Goal: Task Accomplishment & Management: Manage account settings

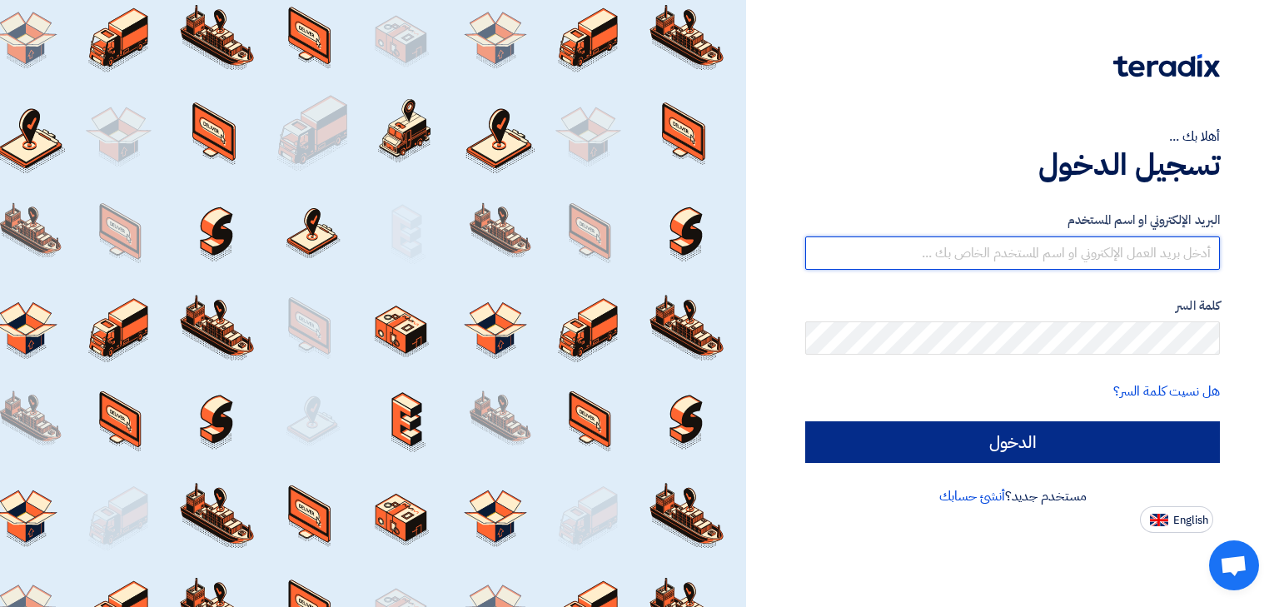
type input "[EMAIL_ADDRESS][DOMAIN_NAME]"
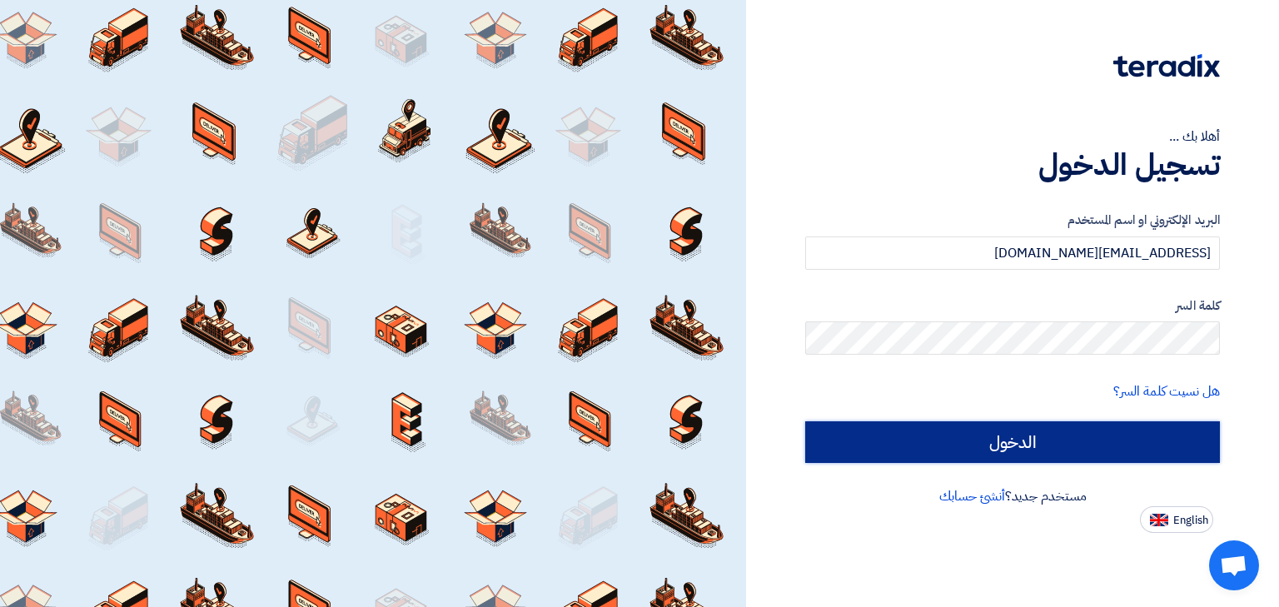
click at [989, 426] on input "الدخول" at bounding box center [1012, 442] width 415 height 42
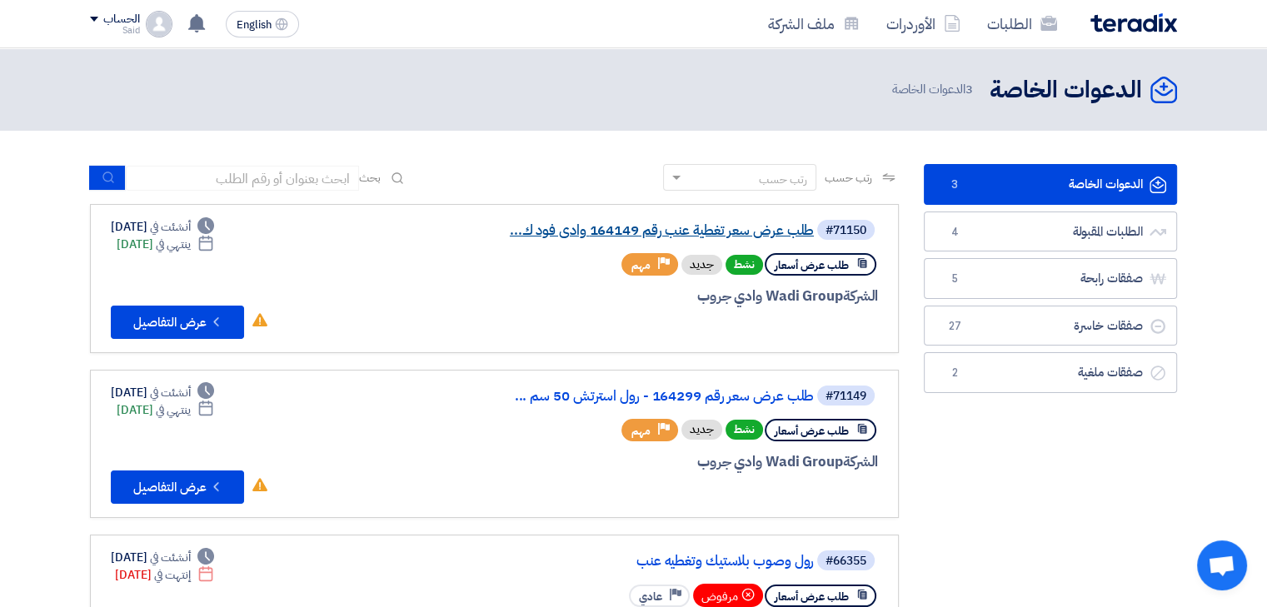
click at [656, 225] on link "طلب عرض سعر تغطية عنب رقم 164149 وادى فود ك..." at bounding box center [647, 230] width 333 height 15
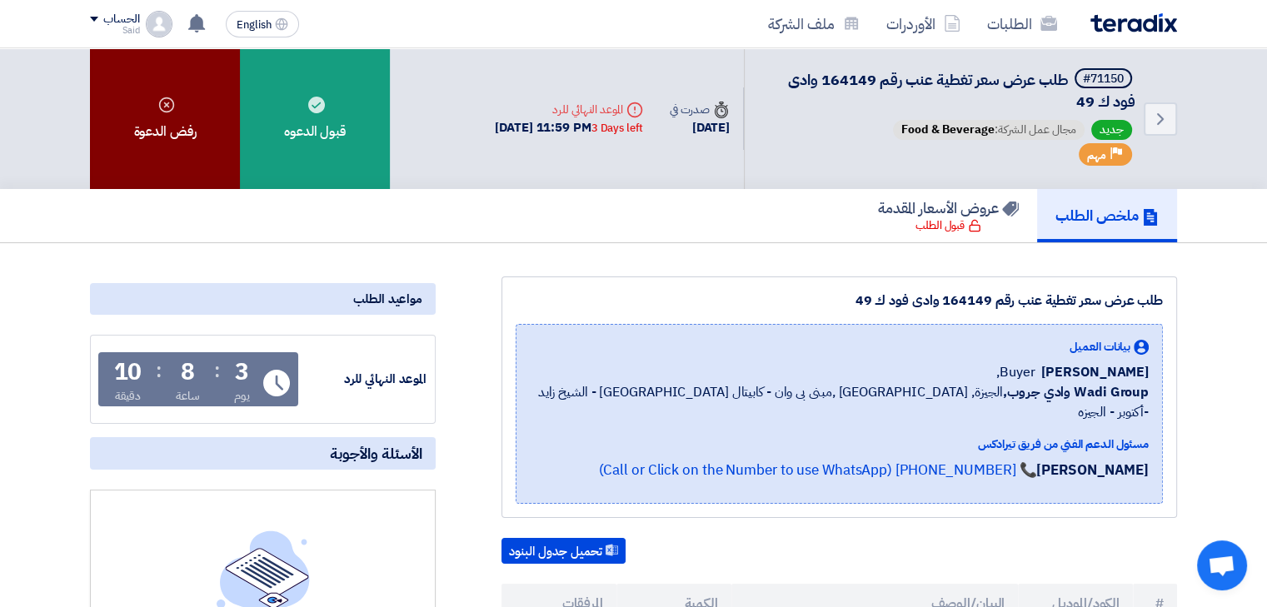
click at [195, 123] on div "رفض الدعوة" at bounding box center [165, 118] width 150 height 141
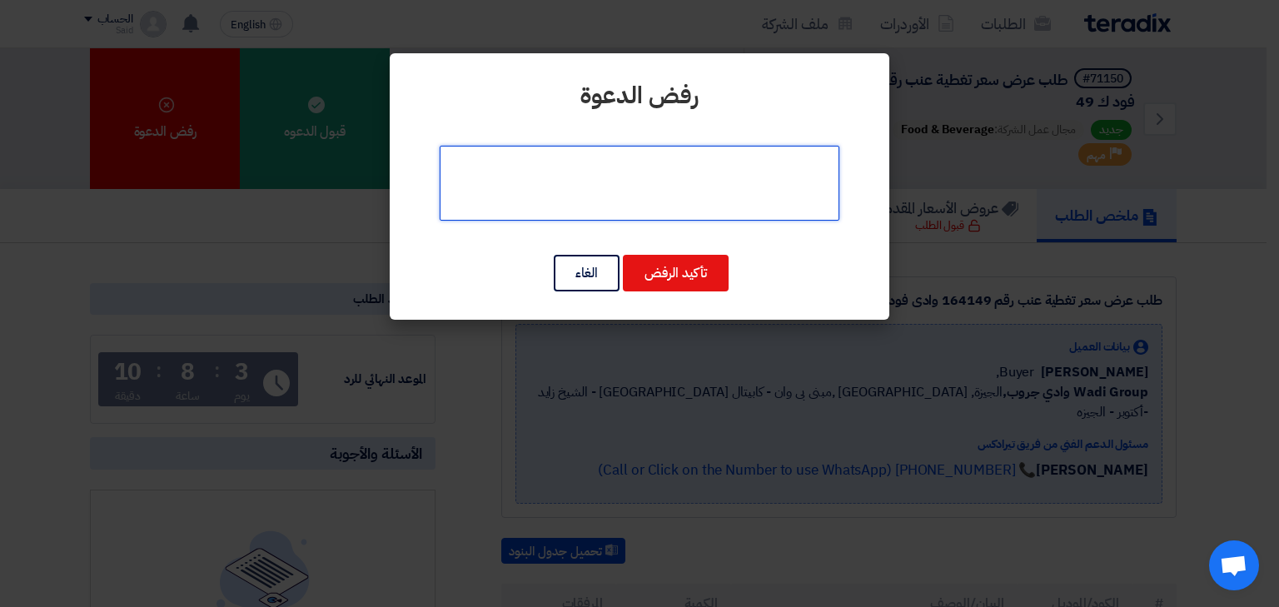
click at [603, 198] on textarea at bounding box center [640, 183] width 400 height 75
type textarea "h"
type textarea "الأصناف غير متاحه لدينا"
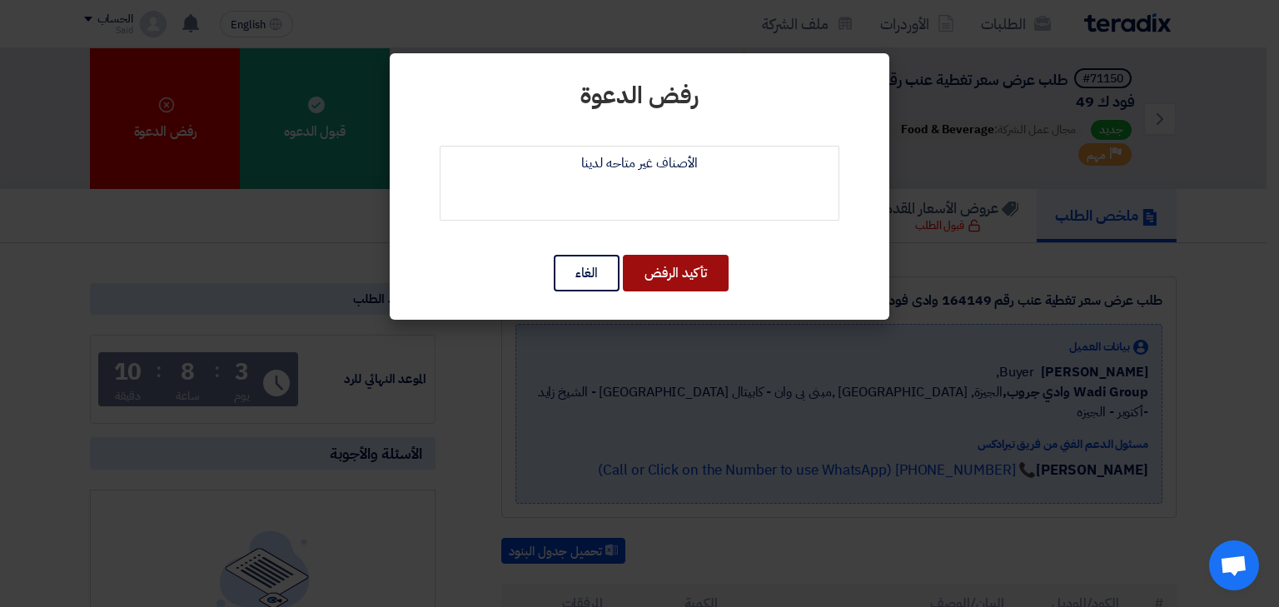
click at [672, 272] on button "تأكيد الرفض" at bounding box center [676, 273] width 106 height 37
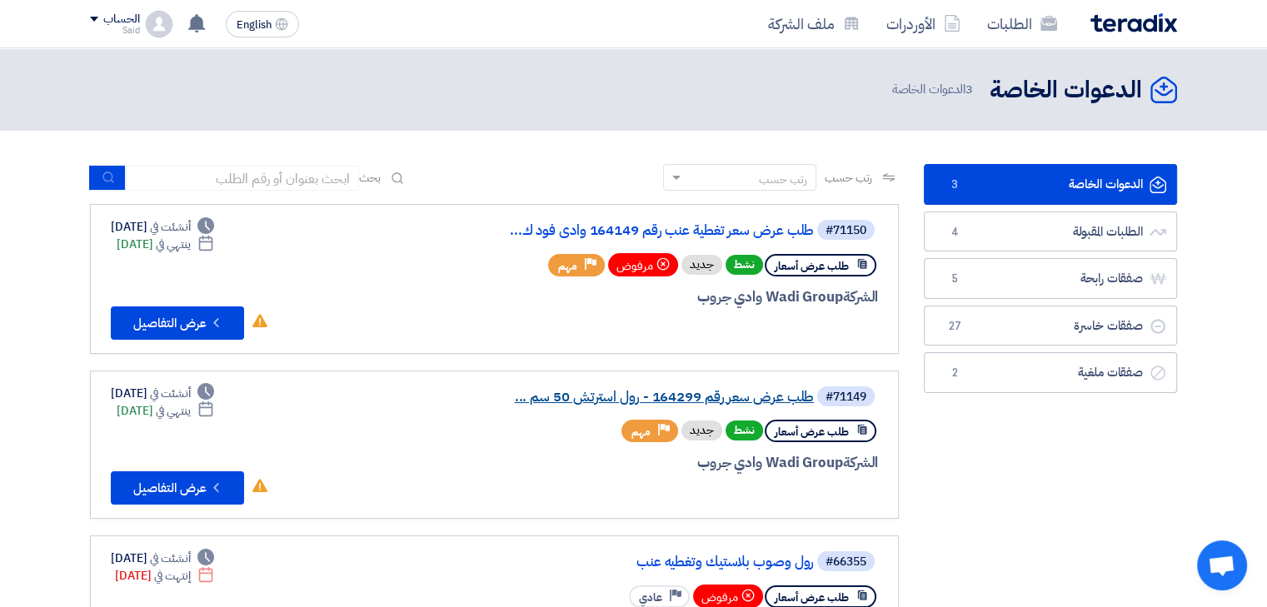
click at [770, 401] on link "طلب عرض سعر رقم 164299 - رول استرتش 50 سم ..." at bounding box center [647, 397] width 333 height 15
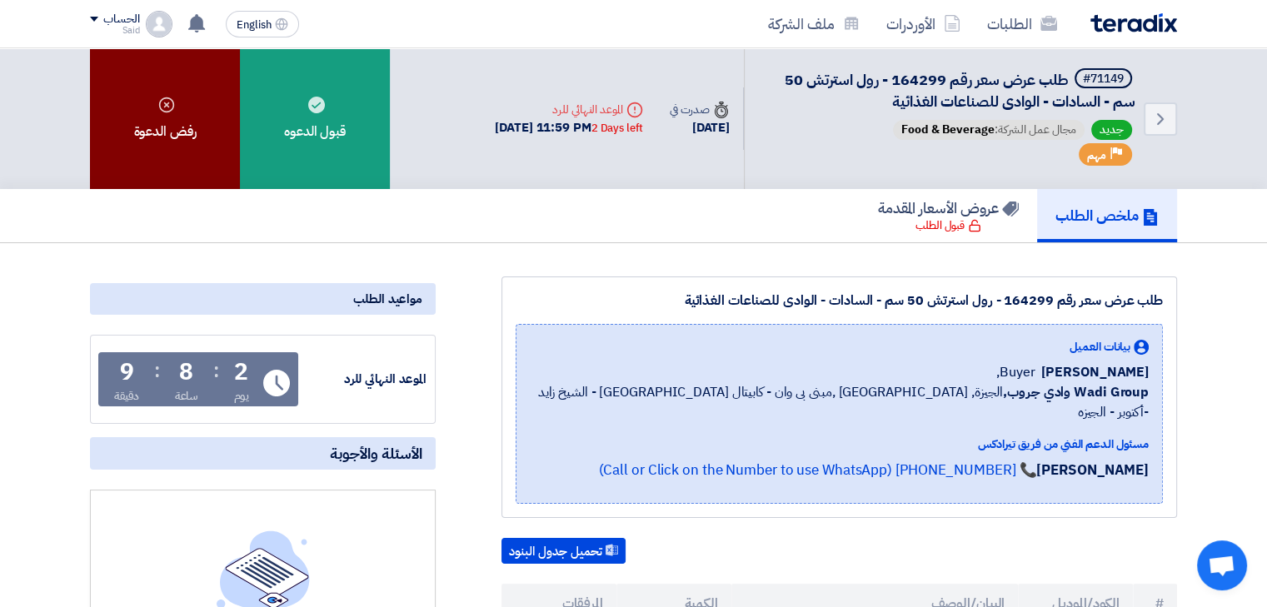
click at [180, 119] on div "رفض الدعوة" at bounding box center [165, 118] width 150 height 141
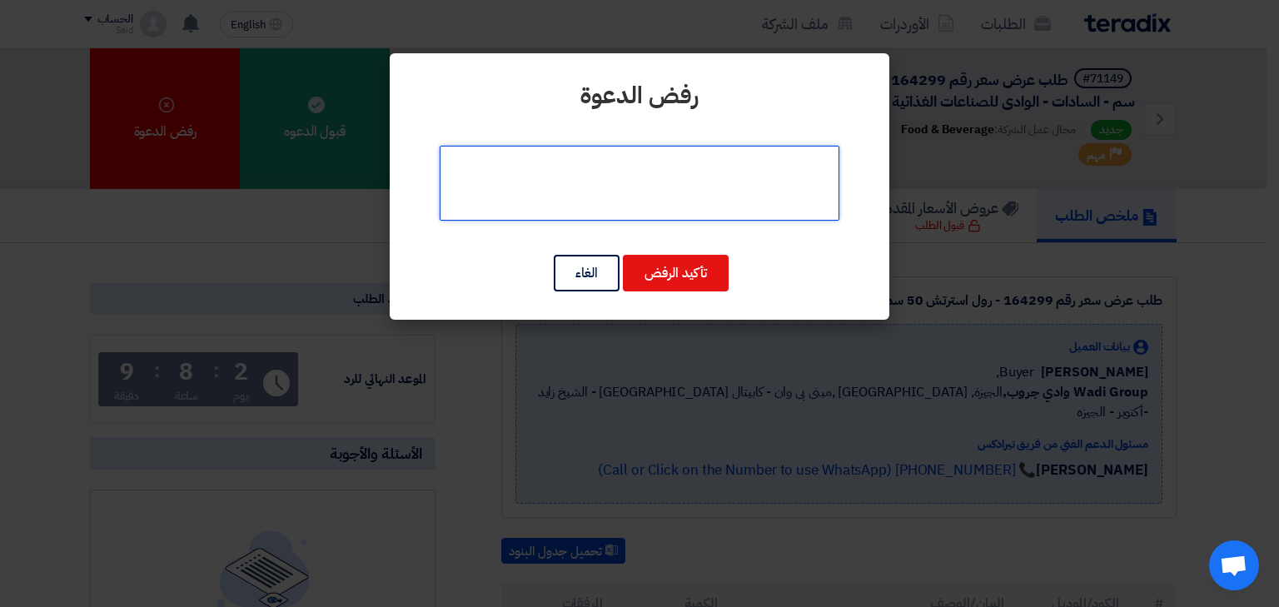
click at [592, 205] on textarea at bounding box center [640, 183] width 400 height 75
type textarea "الأصناف غير متاحة لدينا"
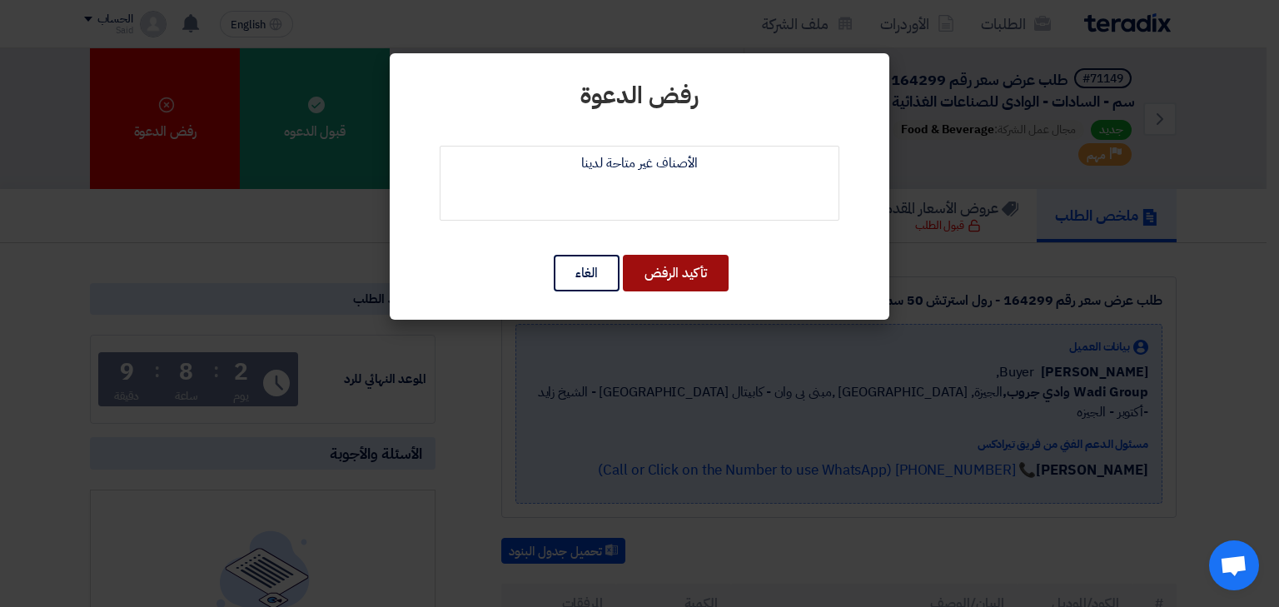
click at [658, 266] on button "تأكيد الرفض" at bounding box center [676, 273] width 106 height 37
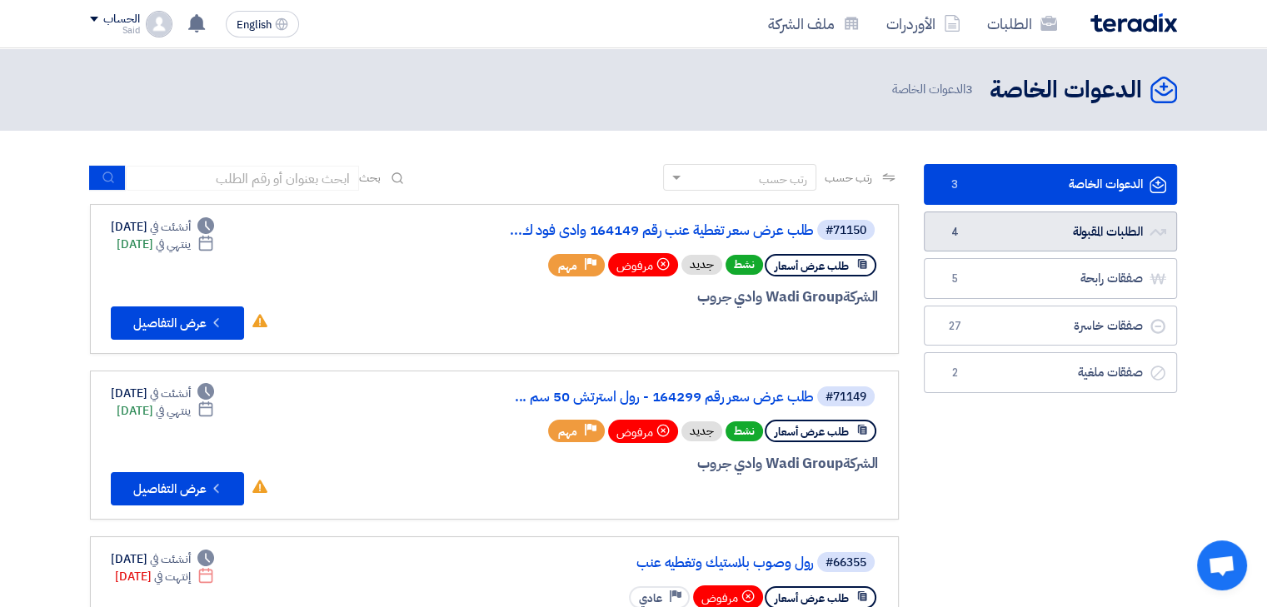
click at [1100, 222] on link "الطلبات المقبولة الطلبات المقبولة 4" at bounding box center [1050, 232] width 253 height 41
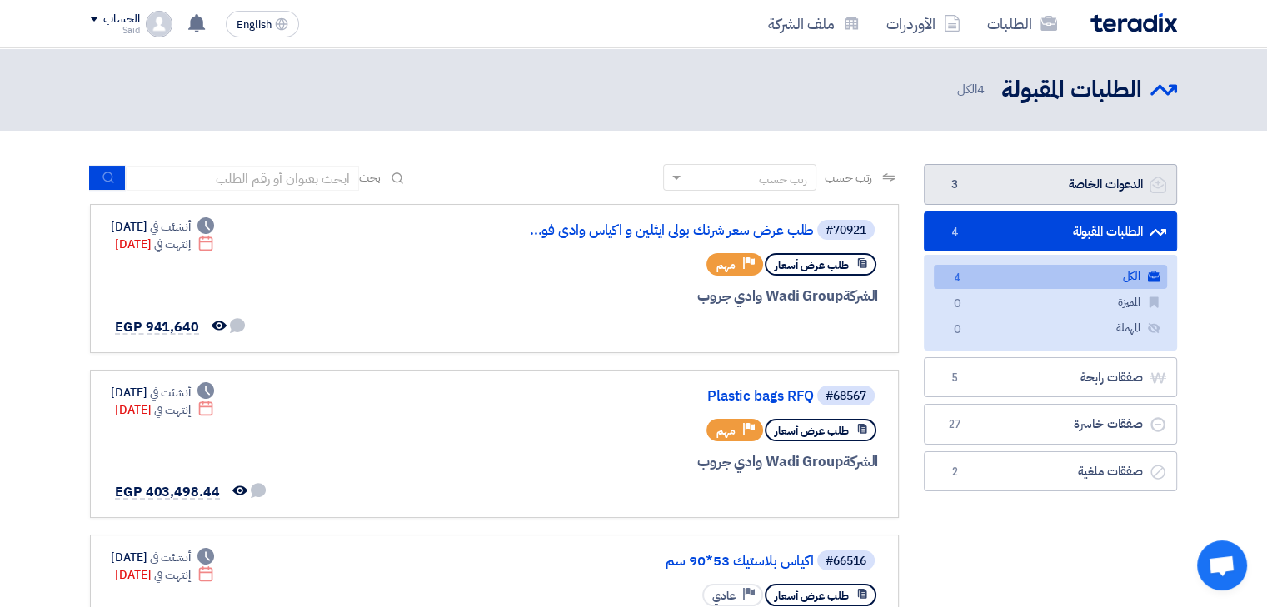
click at [1096, 174] on link "الدعوات الخاصة الدعوات الخاصة 3" at bounding box center [1050, 184] width 253 height 41
